Goal: Find specific page/section: Find specific page/section

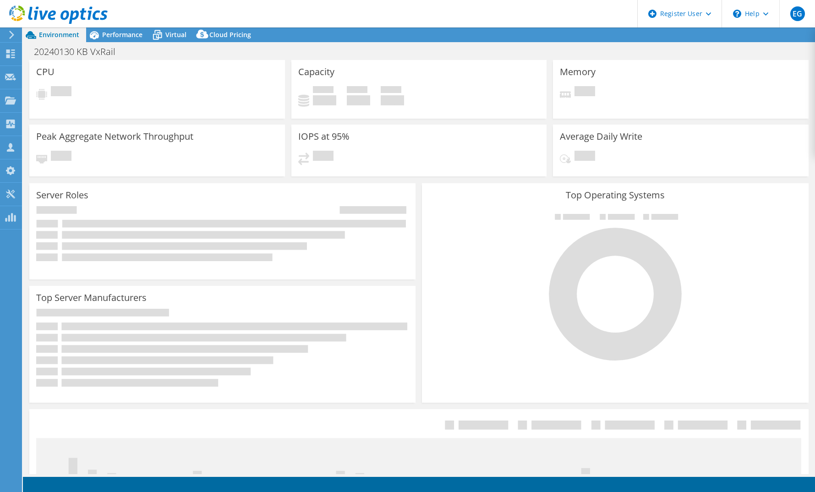
select select "USD"
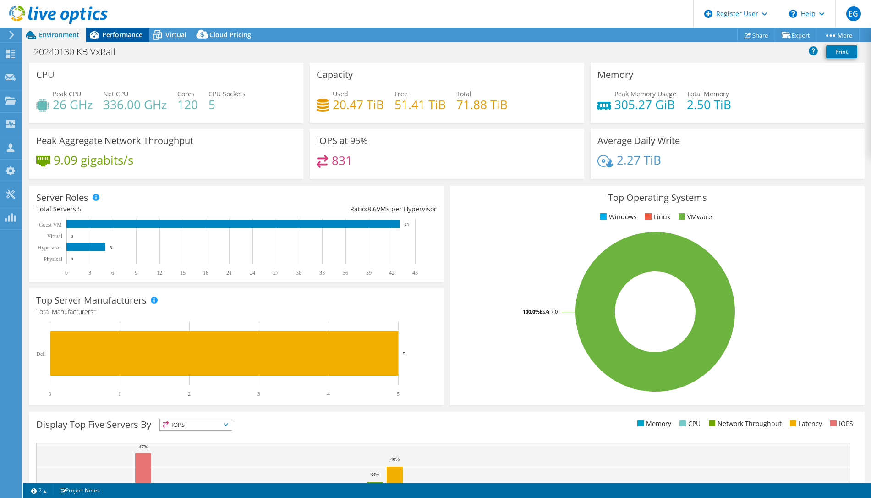
drag, startPoint x: 110, startPoint y: 36, endPoint x: 122, endPoint y: 36, distance: 11.5
click at [110, 36] on span "Performance" at bounding box center [122, 34] width 40 height 9
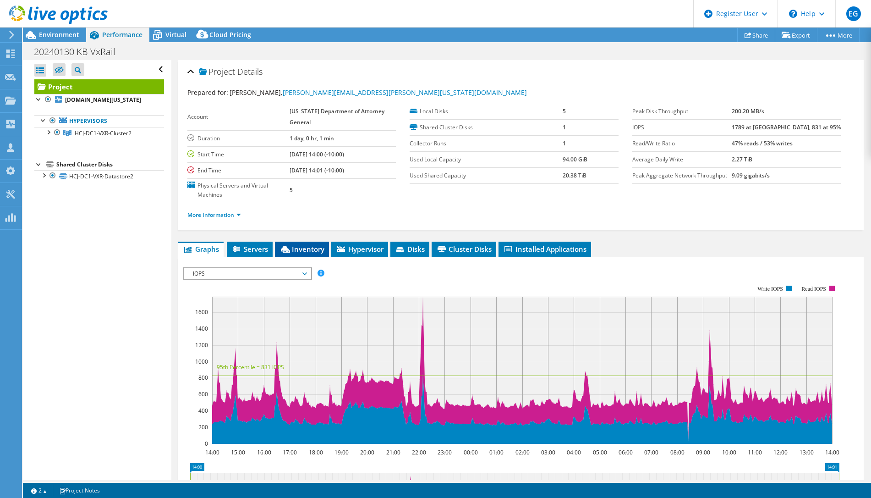
click at [318, 247] on span "Inventory" at bounding box center [301, 248] width 45 height 9
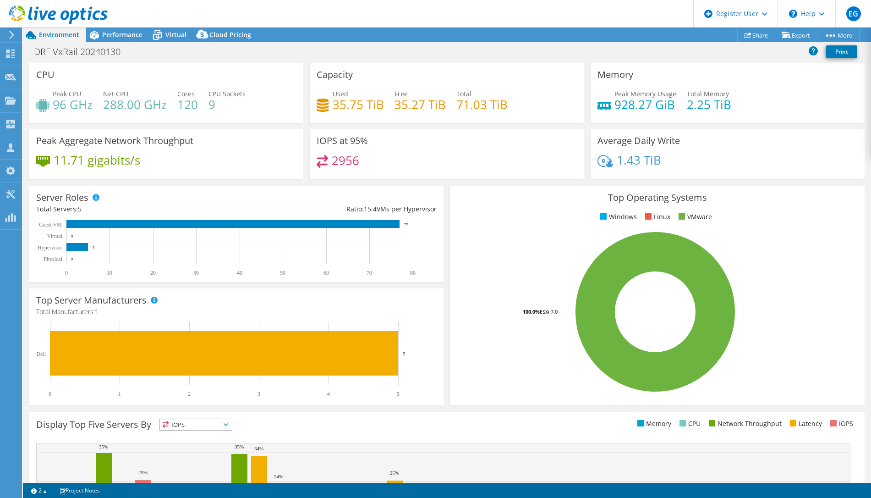
select select "USD"
click at [117, 39] on div "Performance" at bounding box center [117, 34] width 63 height 15
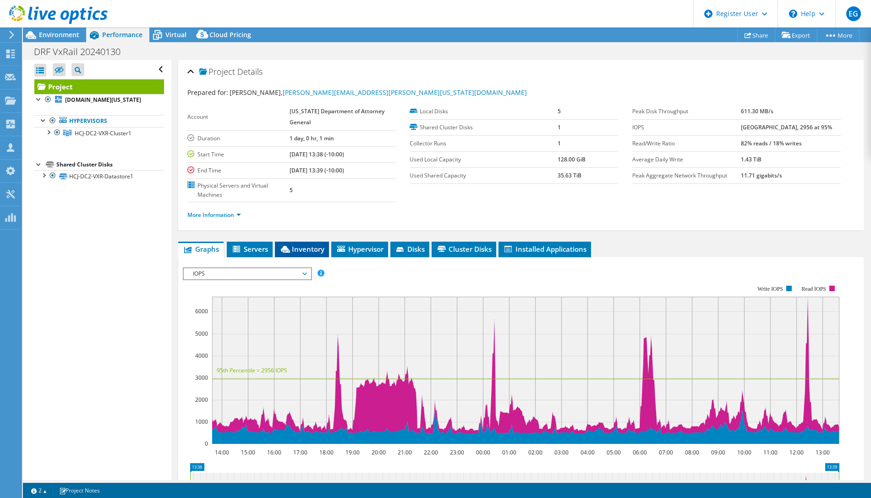
click at [309, 247] on span "Inventory" at bounding box center [301, 248] width 45 height 9
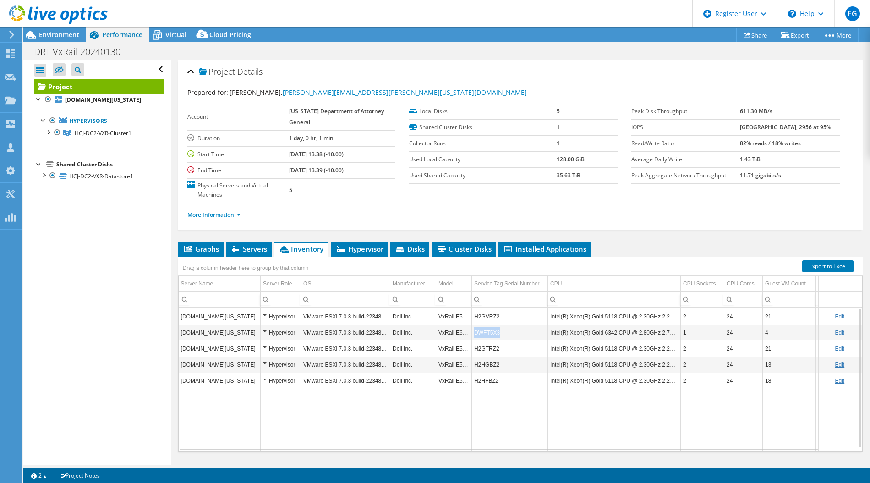
drag, startPoint x: 499, startPoint y: 334, endPoint x: 475, endPoint y: 334, distance: 23.4
click at [475, 334] on td "DWFT5X3" at bounding box center [510, 332] width 76 height 16
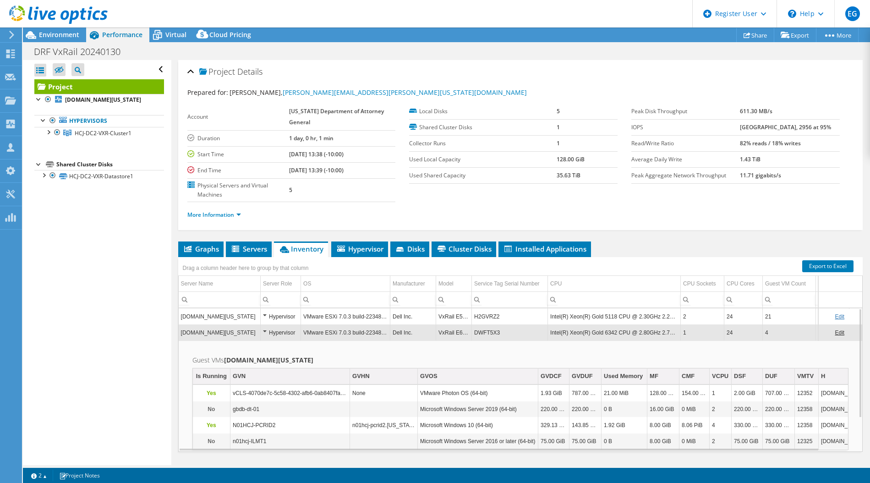
click at [484, 333] on td "DWFT5X3" at bounding box center [510, 332] width 76 height 16
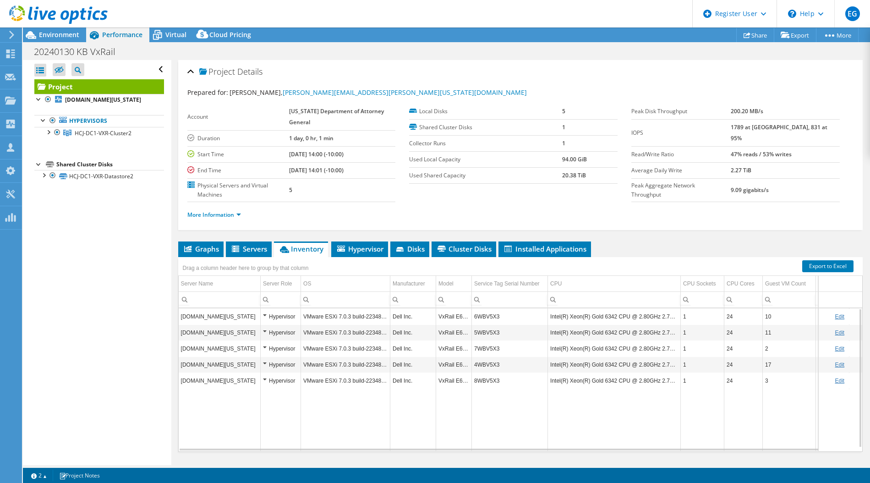
select select "USD"
click at [60, 37] on span "Environment" at bounding box center [59, 34] width 40 height 9
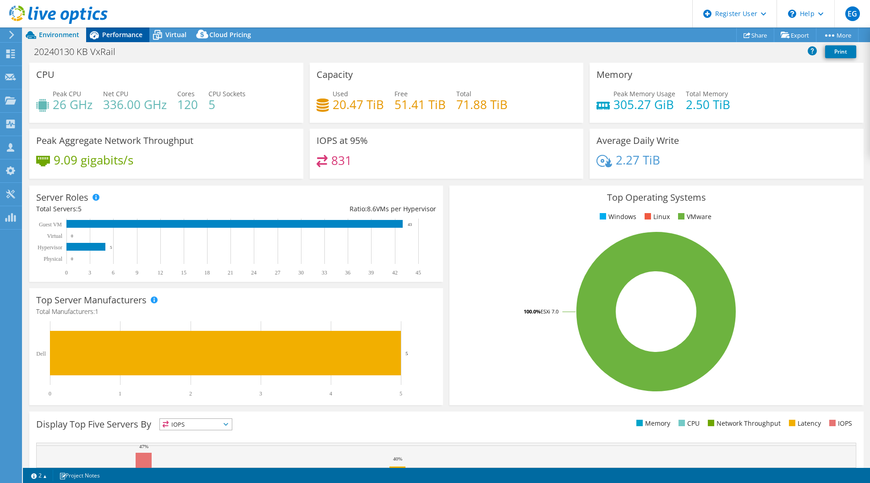
click at [118, 35] on span "Performance" at bounding box center [122, 34] width 40 height 9
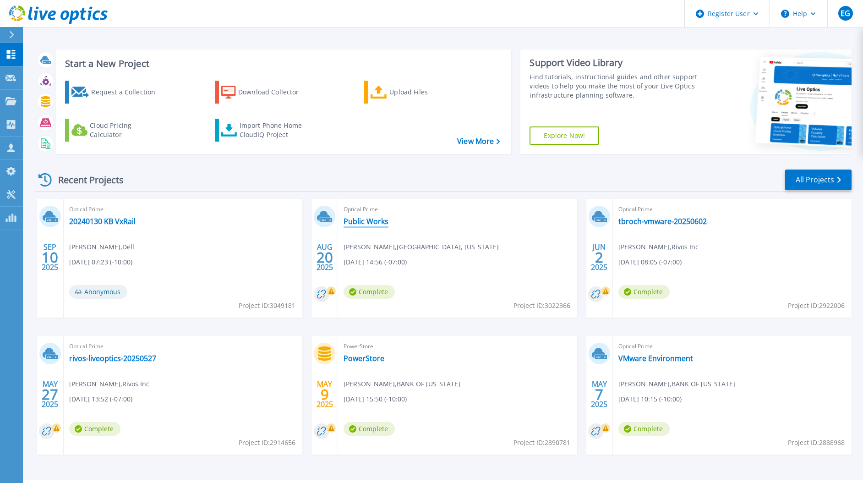
click at [375, 224] on link "Public Works" at bounding box center [366, 221] width 45 height 9
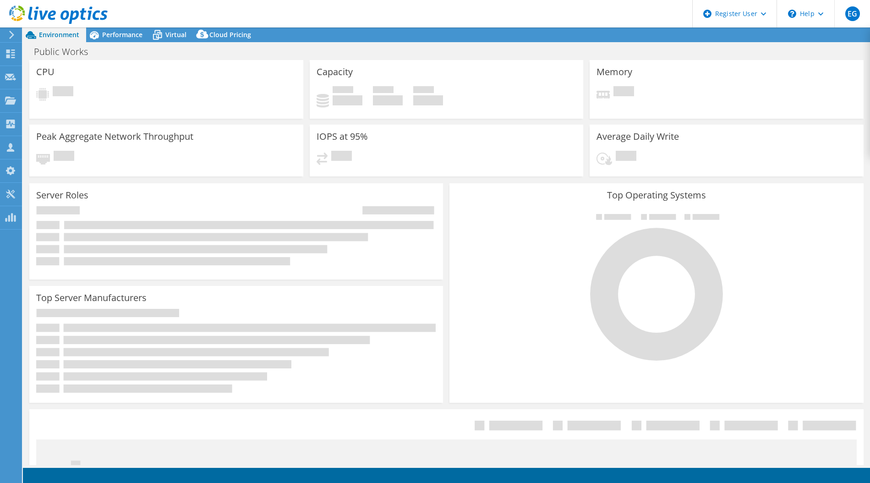
select select "USD"
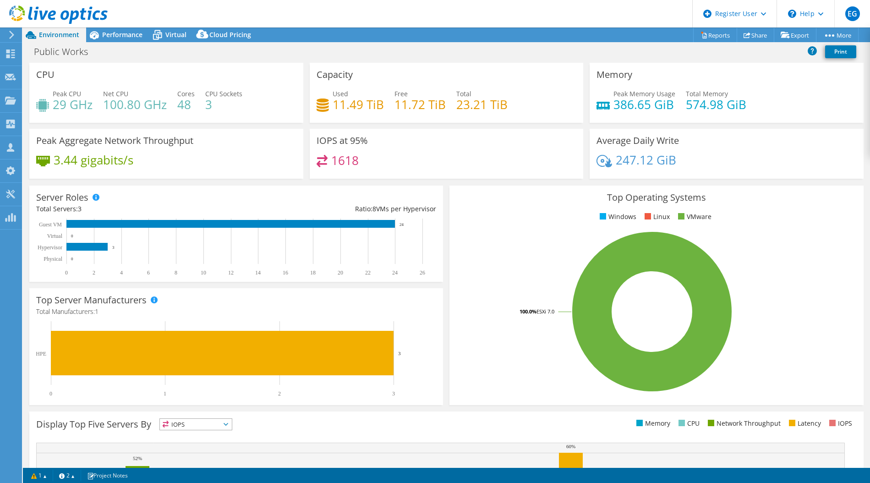
click at [499, 230] on div "Top Operating Systems Windows Linux VMware 100.0% ESXi 7.0" at bounding box center [656, 295] width 414 height 219
